Goal: Task Accomplishment & Management: Manage account settings

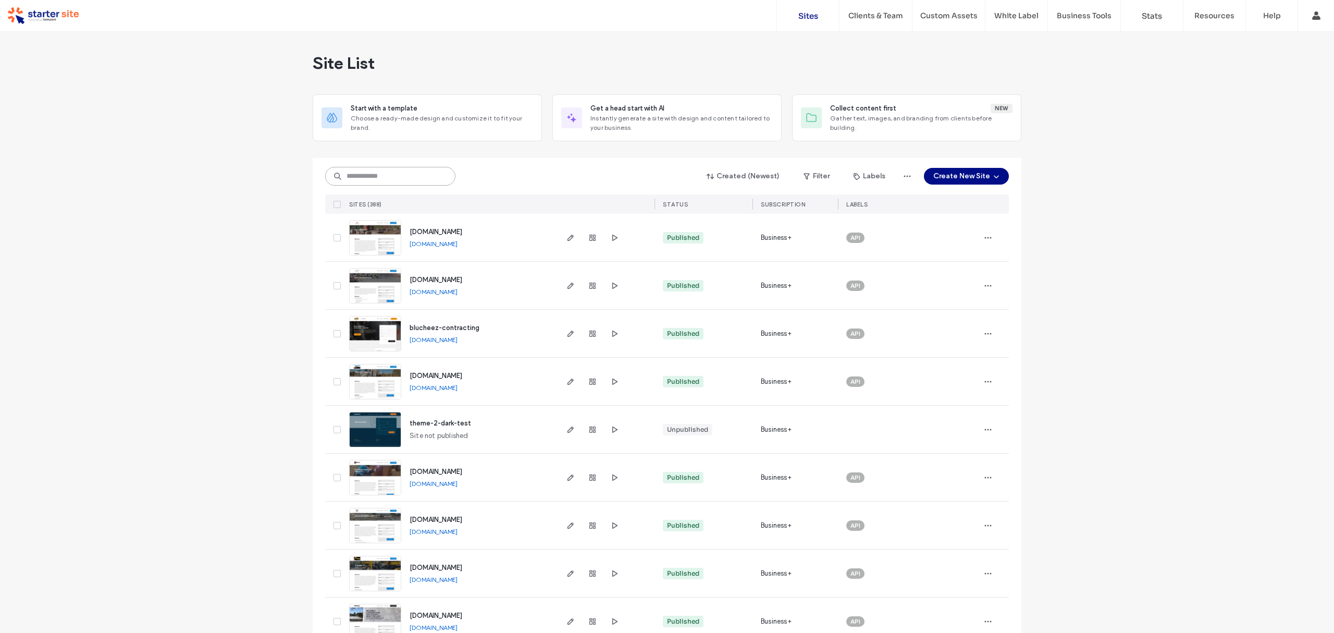
click at [350, 180] on input at bounding box center [390, 176] width 130 height 19
click at [376, 173] on input at bounding box center [390, 176] width 130 height 19
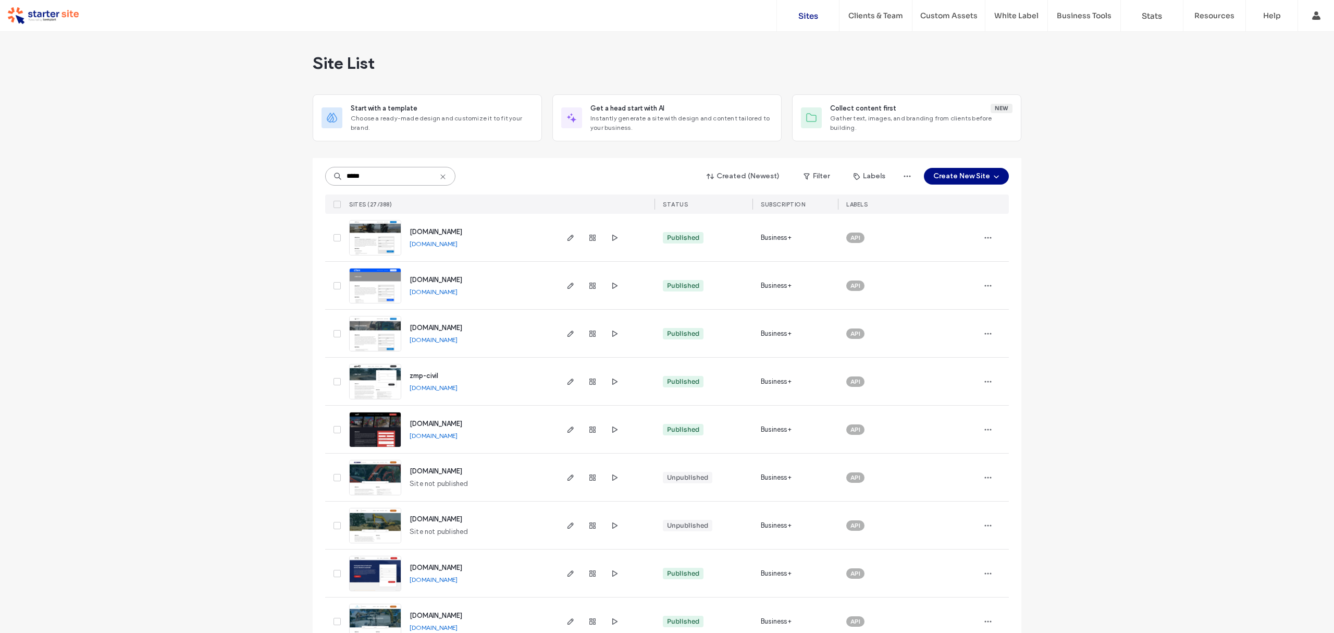
type input "*****"
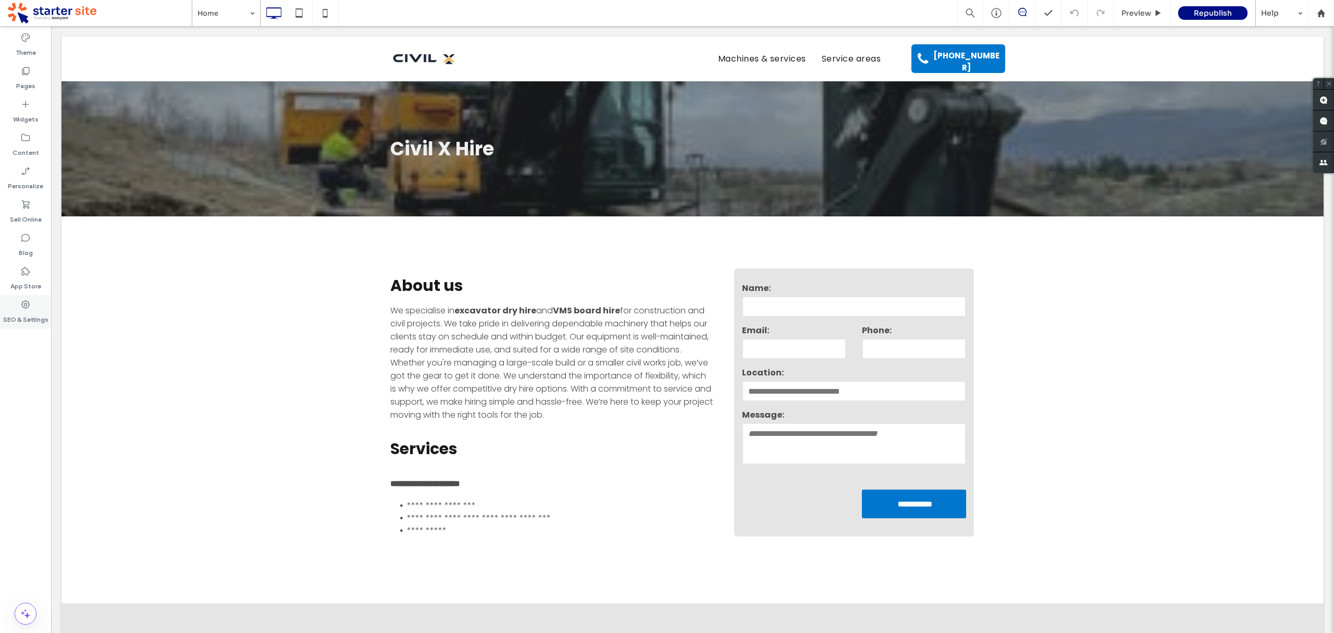
click at [30, 322] on label "SEO & Settings" at bounding box center [25, 317] width 45 height 15
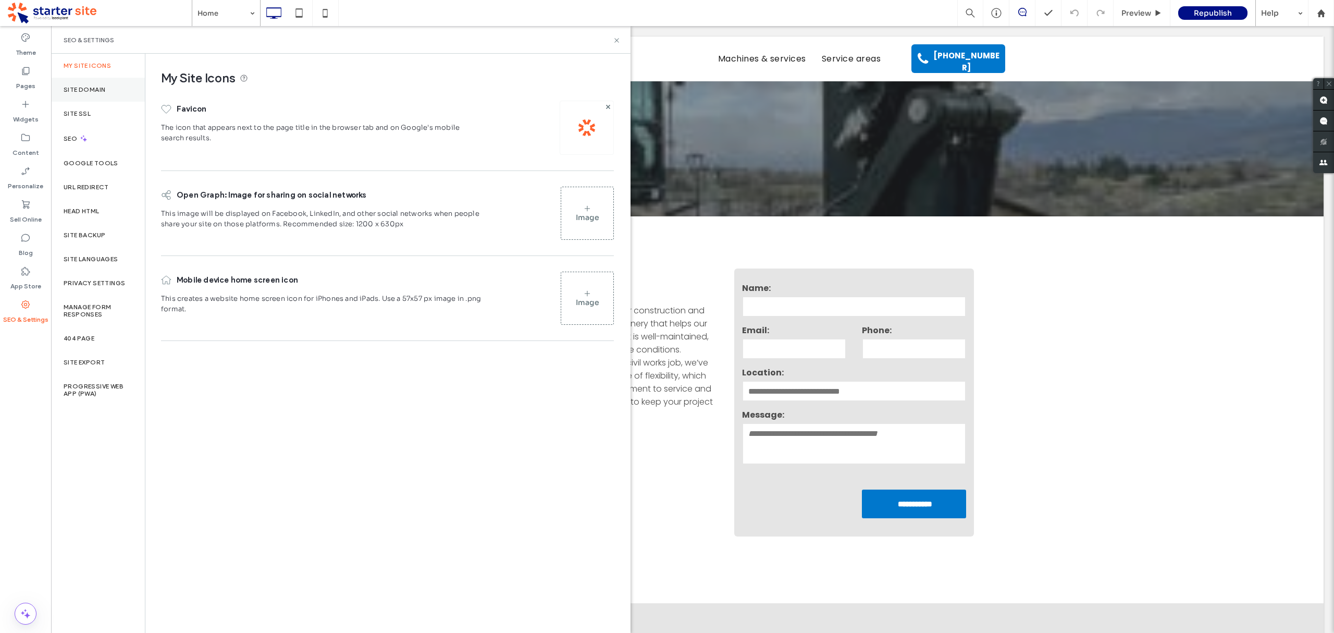
click at [84, 86] on label "Site Domain" at bounding box center [85, 89] width 42 height 7
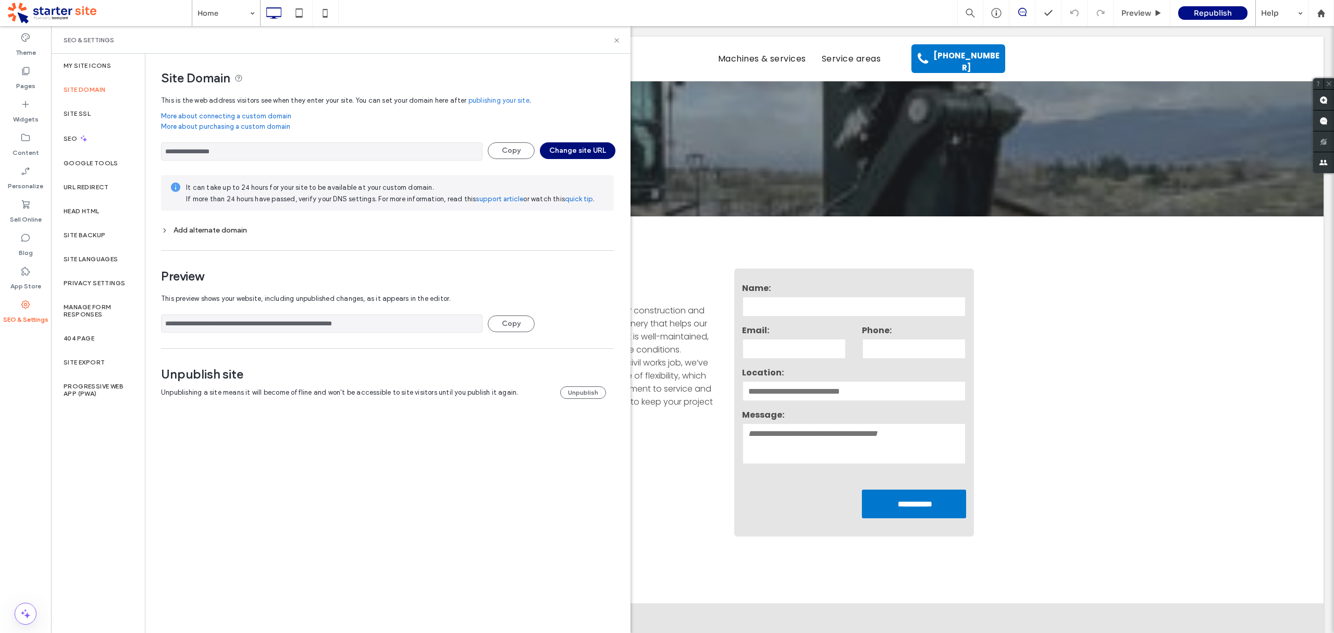
click at [584, 147] on button "Change site URL" at bounding box center [578, 150] width 76 height 17
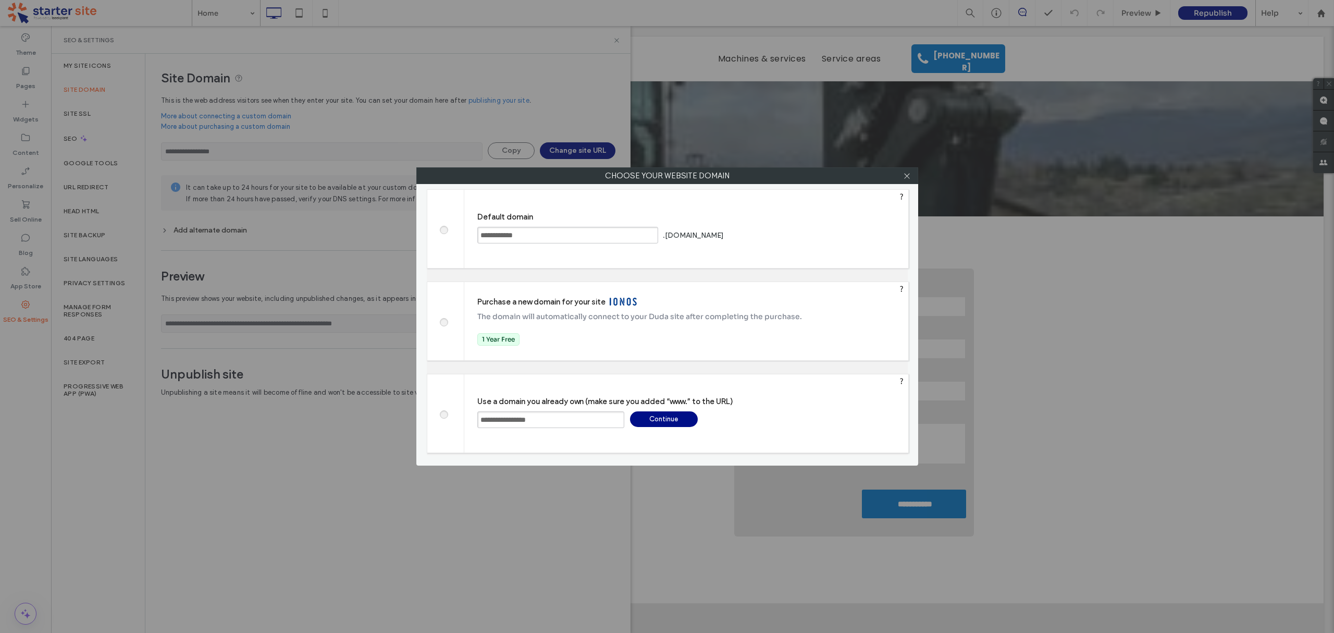
click at [541, 418] on input "**********" at bounding box center [550, 419] width 147 height 17
type input "**********"
click at [658, 419] on div "Continue" at bounding box center [664, 419] width 68 height 16
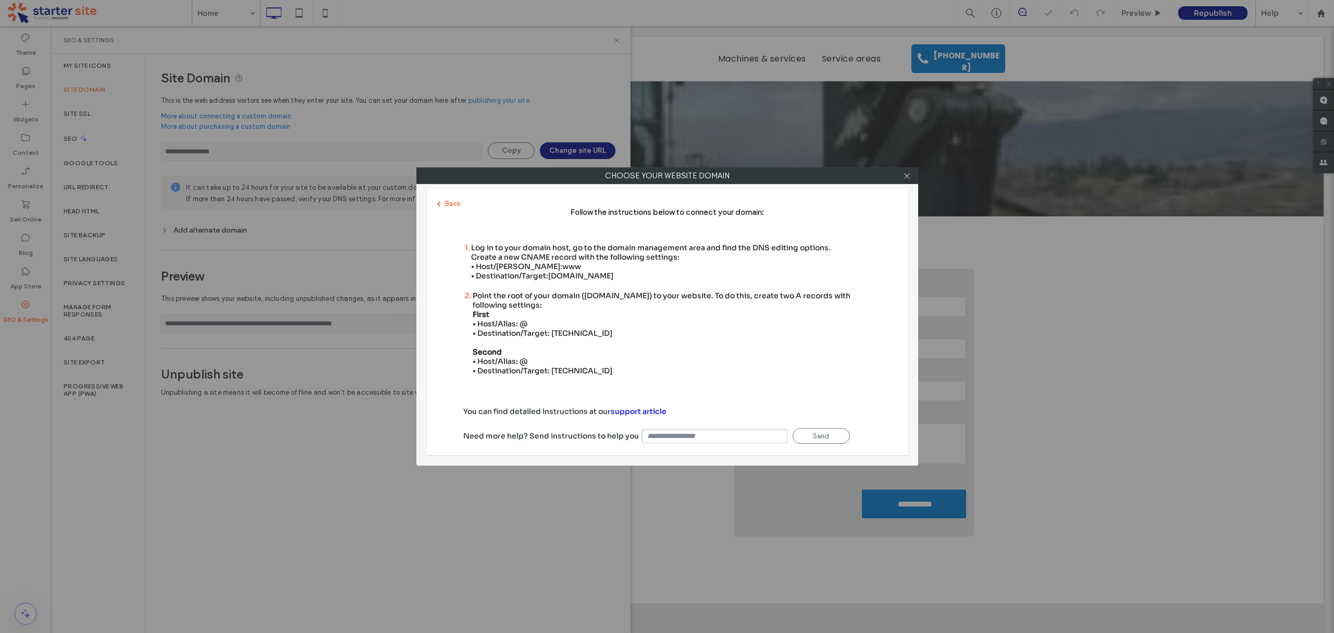
type input "**********"
click at [561, 330] on div "Point the root of your domain ([DOMAIN_NAME]) to your website. To do this, crea…" at bounding box center [672, 333] width 399 height 84
copy div "[TECHNICAL_ID]"
click at [572, 364] on div "Point the root of your domain ([DOMAIN_NAME]) to your website. To do this, crea…" at bounding box center [672, 333] width 399 height 84
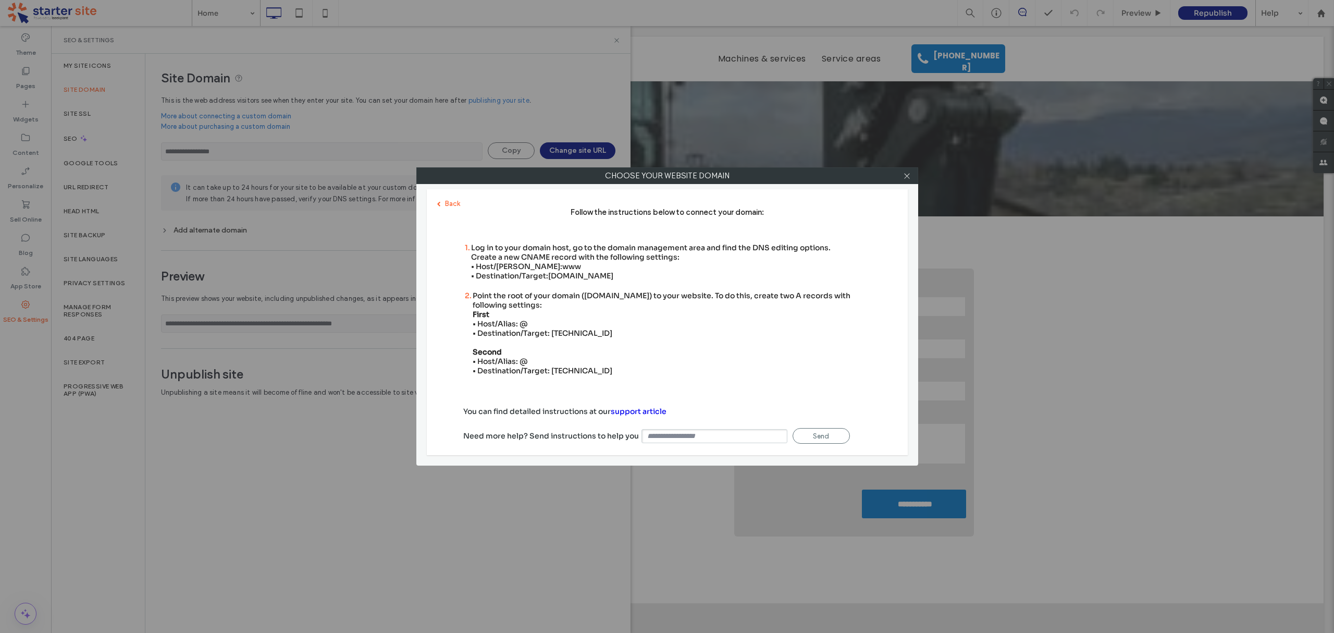
click at [572, 364] on div "Point the root of your domain ([DOMAIN_NAME]) to your website. To do this, crea…" at bounding box center [672, 333] width 399 height 84
copy div "[TECHNICAL_ID]"
drag, startPoint x: 549, startPoint y: 275, endPoint x: 631, endPoint y: 277, distance: 81.9
click at [613, 277] on span "[DOMAIN_NAME]" at bounding box center [580, 275] width 65 height 9
copy span "[DOMAIN_NAME]"
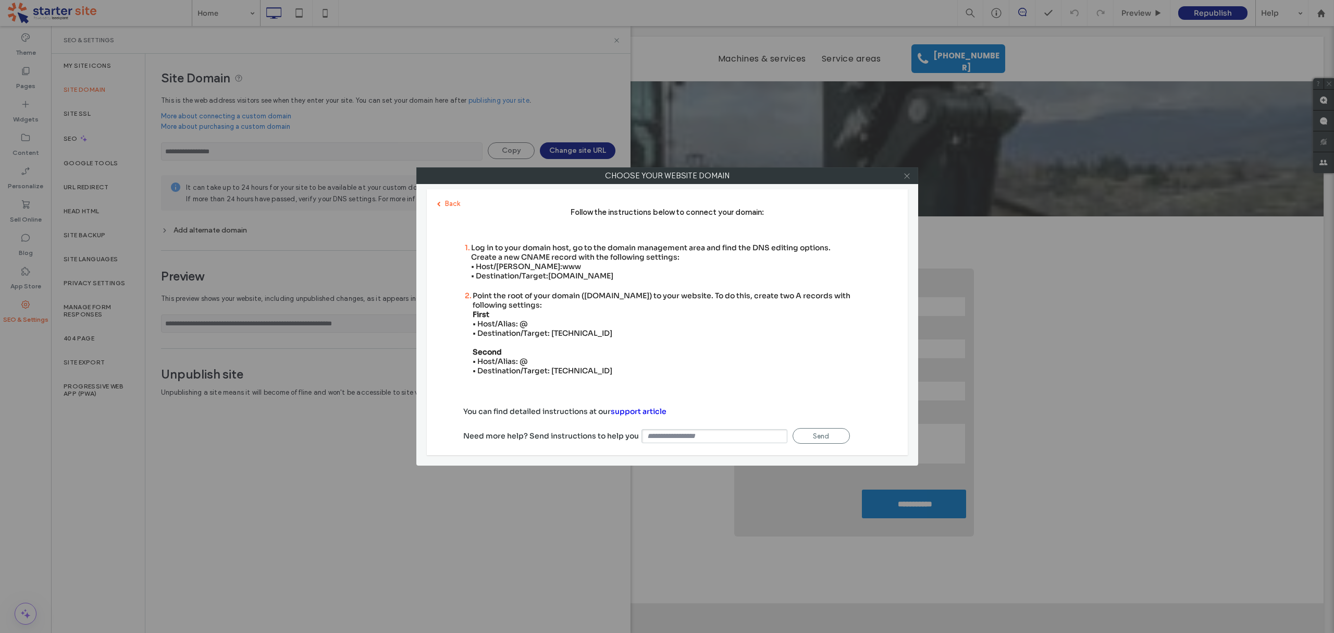
click at [907, 174] on icon at bounding box center [907, 176] width 8 height 8
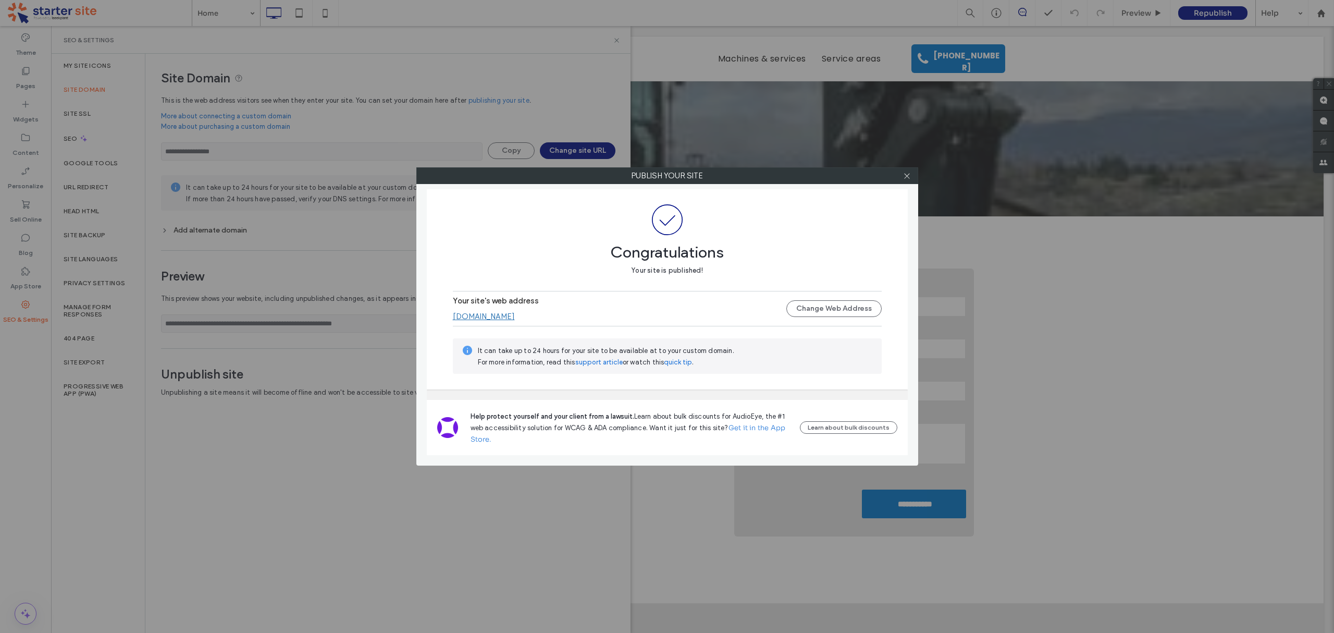
click at [495, 317] on link "[DOMAIN_NAME]" at bounding box center [484, 316] width 62 height 9
click at [908, 175] on icon at bounding box center [907, 176] width 8 height 8
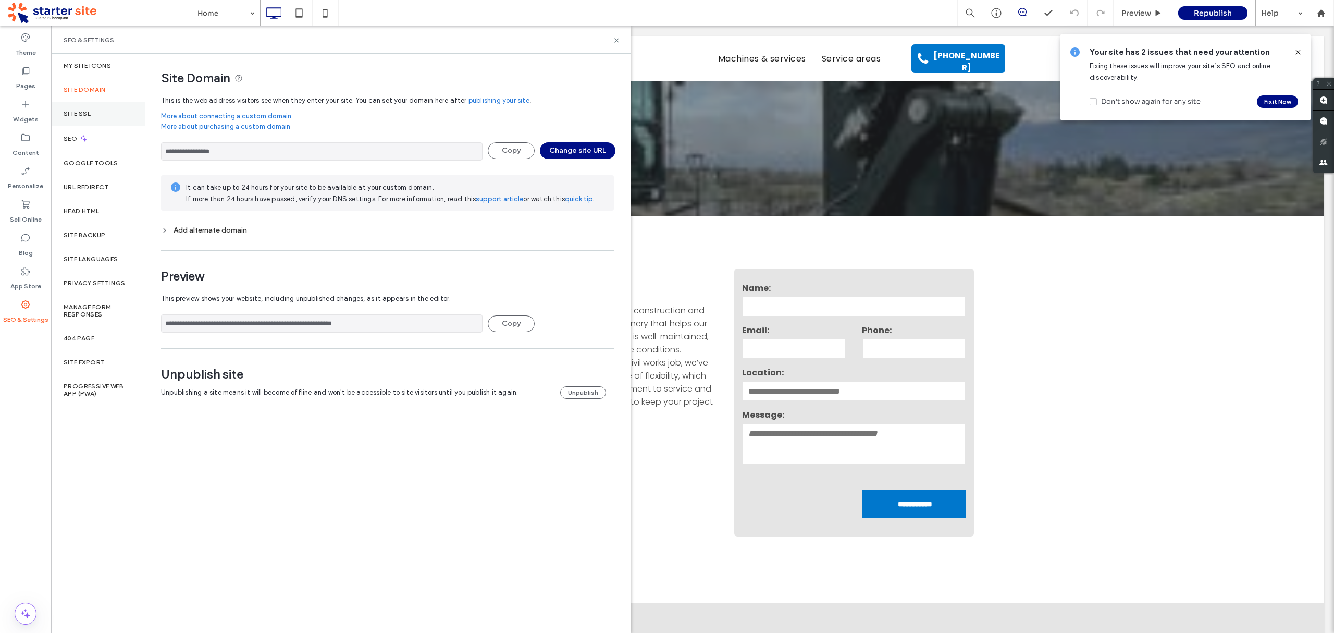
click at [83, 118] on div "Site SSL" at bounding box center [98, 114] width 94 height 24
